Goal: Find contact information: Find contact information

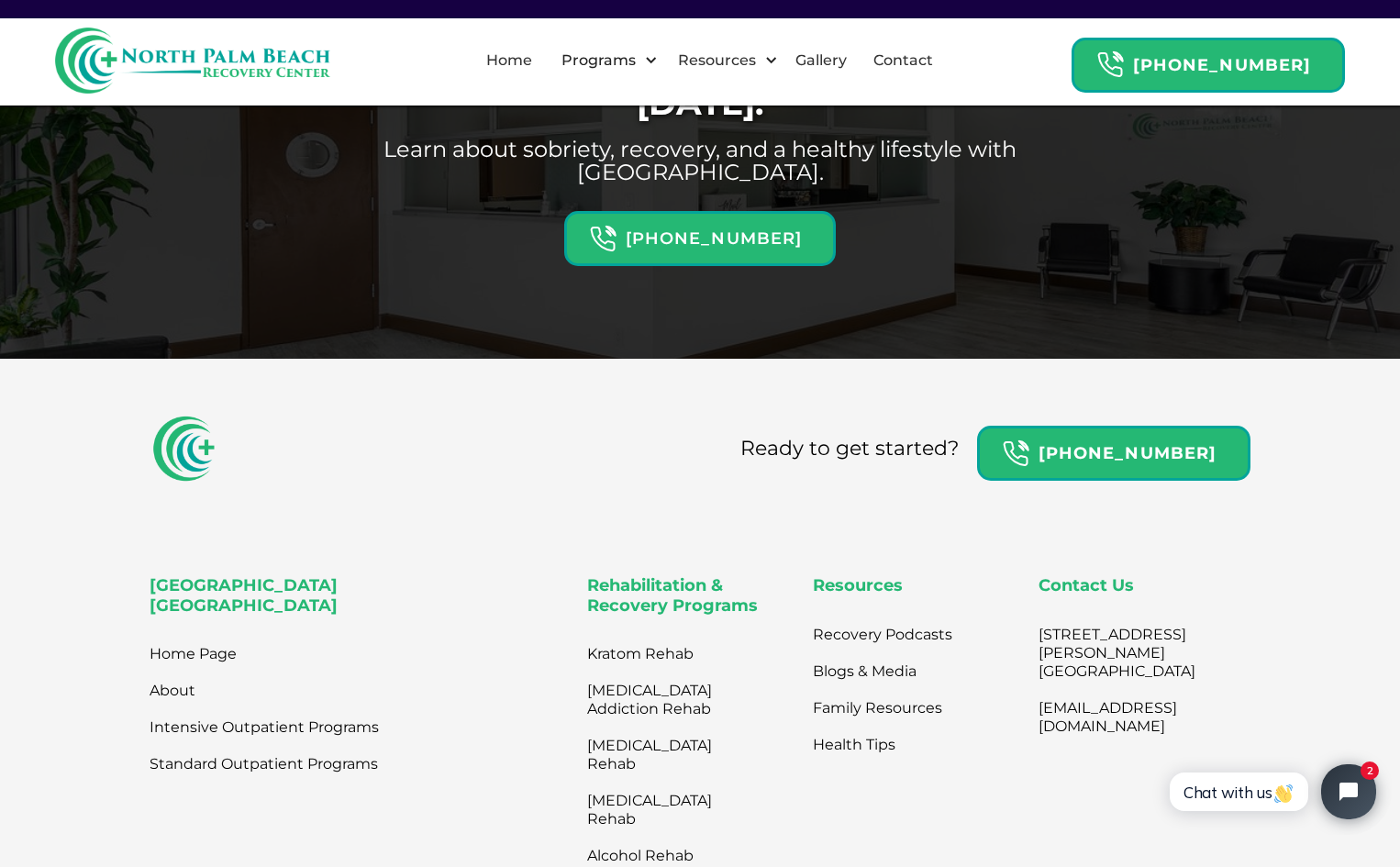
scroll to position [2019, 0]
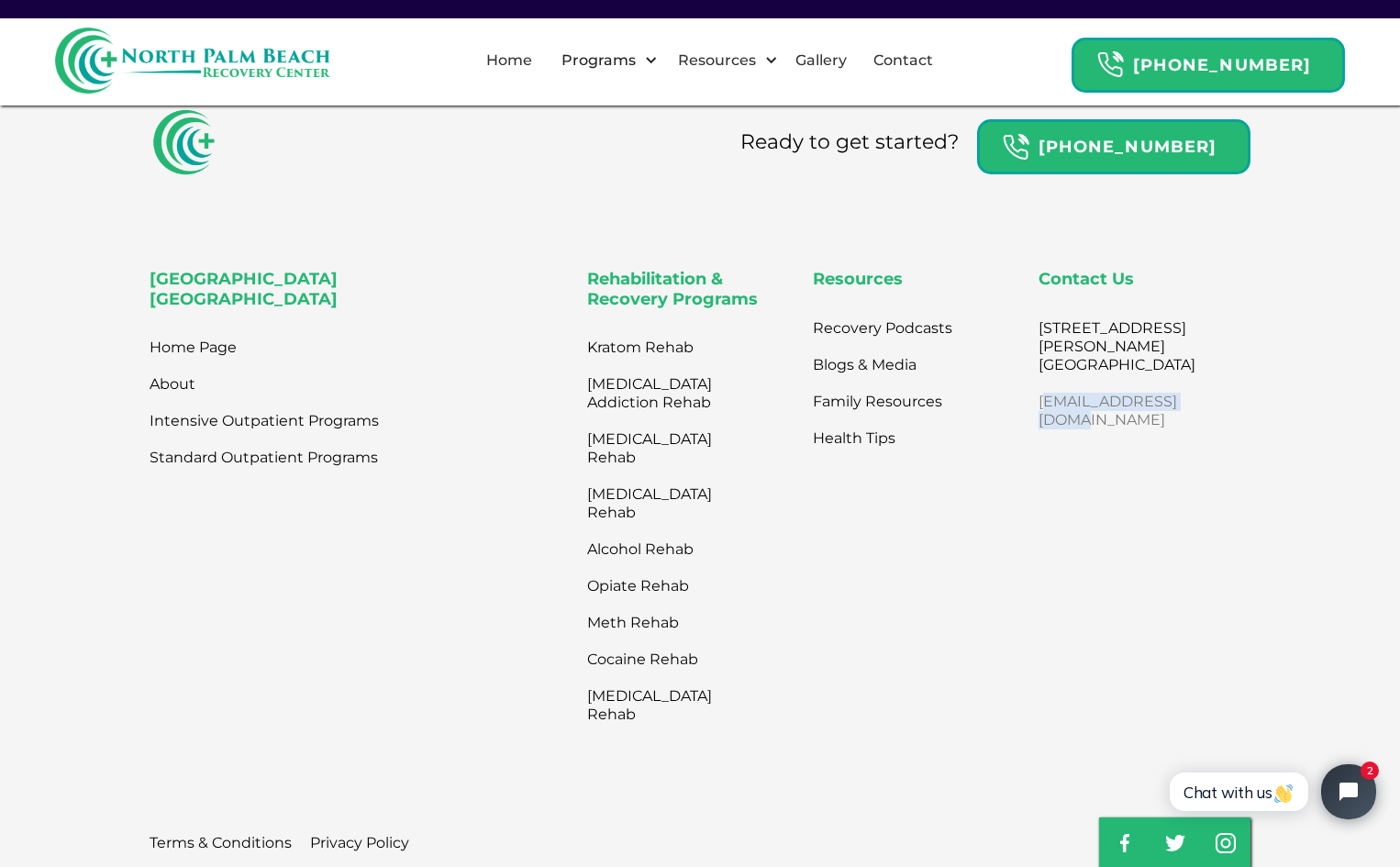
drag, startPoint x: 1206, startPoint y: 400, endPoint x: 1027, endPoint y: 405, distance: 179.1
click at [1038, 405] on div "Contact Us [STREET_ADDRESS][PERSON_NAME] [EMAIL_ADDRESS][DOMAIN_NAME]" at bounding box center [1144, 501] width 212 height 464
copy link "[EMAIL_ADDRESS][DOMAIN_NAME]"
click at [1107, 511] on div "Contact Us [STREET_ADDRESS][PERSON_NAME] [EMAIL_ADDRESS][DOMAIN_NAME]" at bounding box center [1144, 501] width 212 height 464
click at [946, 486] on div "Resources Recovery Podcasts Blogs & Media Family Resources Health Tips" at bounding box center [919, 501] width 211 height 464
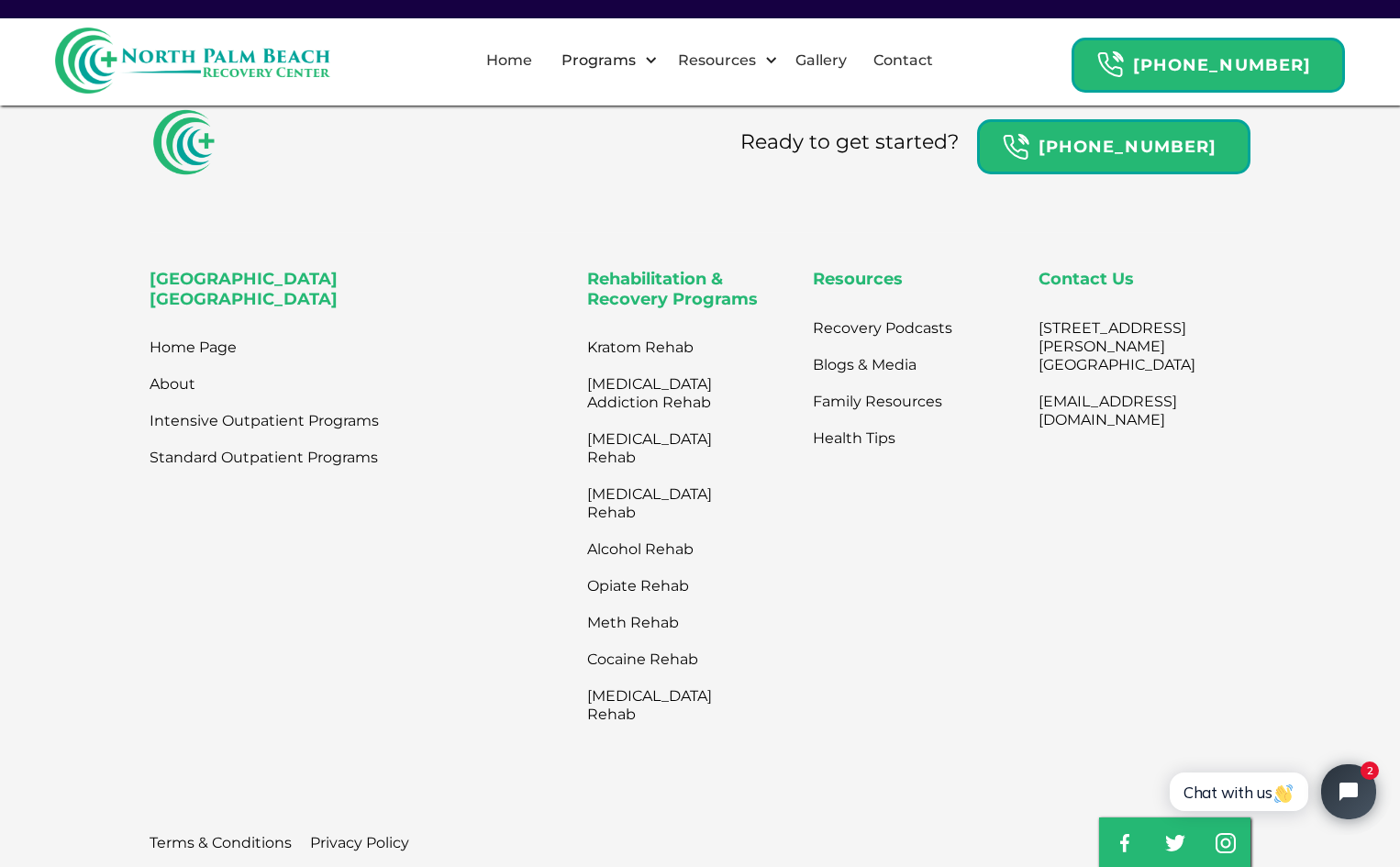
click at [950, 486] on div "Resources Recovery Podcasts Blogs & Media Family Resources Health Tips" at bounding box center [919, 501] width 211 height 464
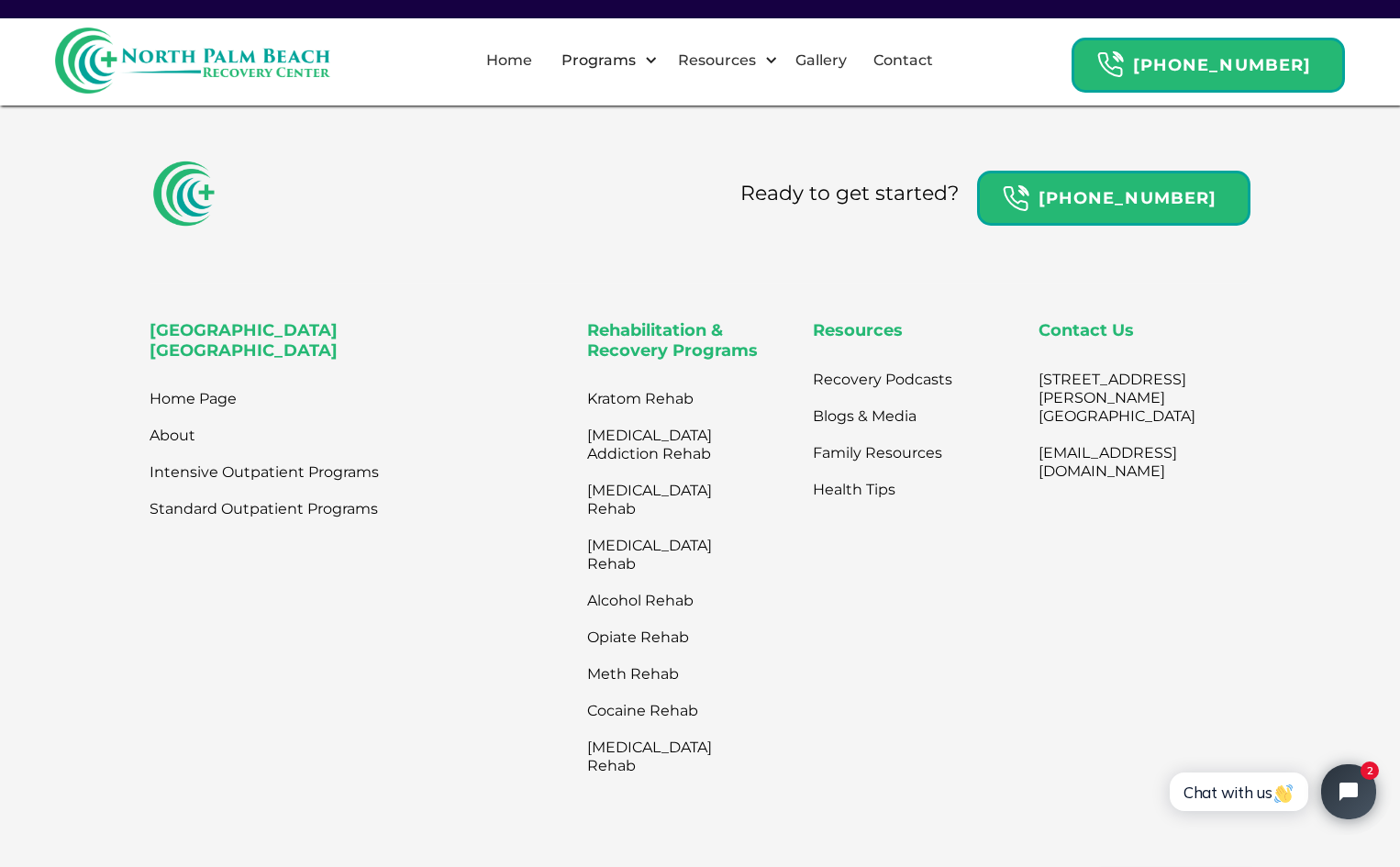
scroll to position [2111, 0]
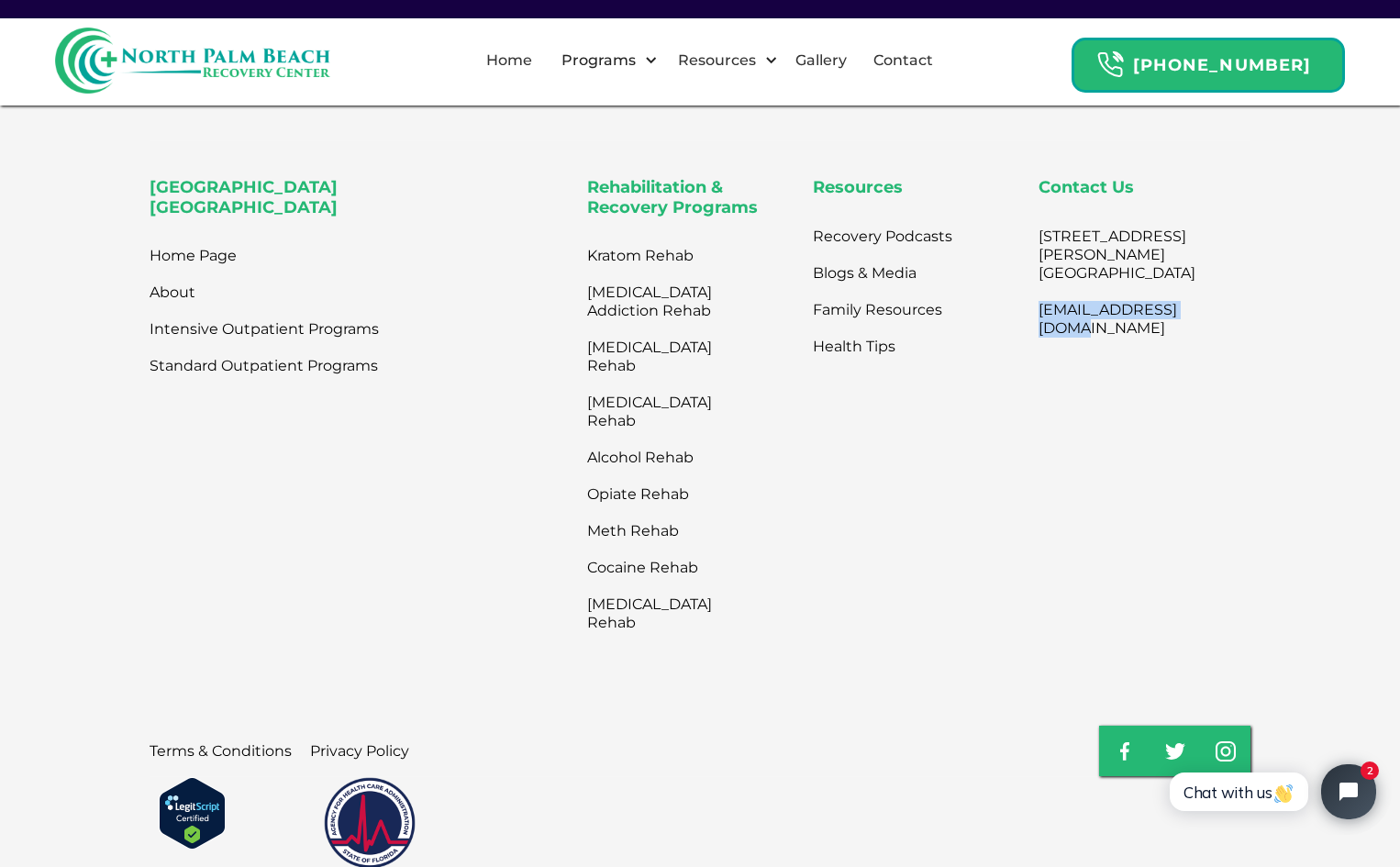
drag, startPoint x: 1216, startPoint y: 305, endPoint x: 1019, endPoint y: 310, distance: 197.1
click at [1019, 310] on div "[GEOGRAPHIC_DATA] Home Page About Intensive Outpatient Programs Standard Outpat…" at bounding box center [700, 410] width 1101 height 464
copy link "[EMAIL_ADDRESS][DOMAIN_NAME]"
